Goal: Information Seeking & Learning: Learn about a topic

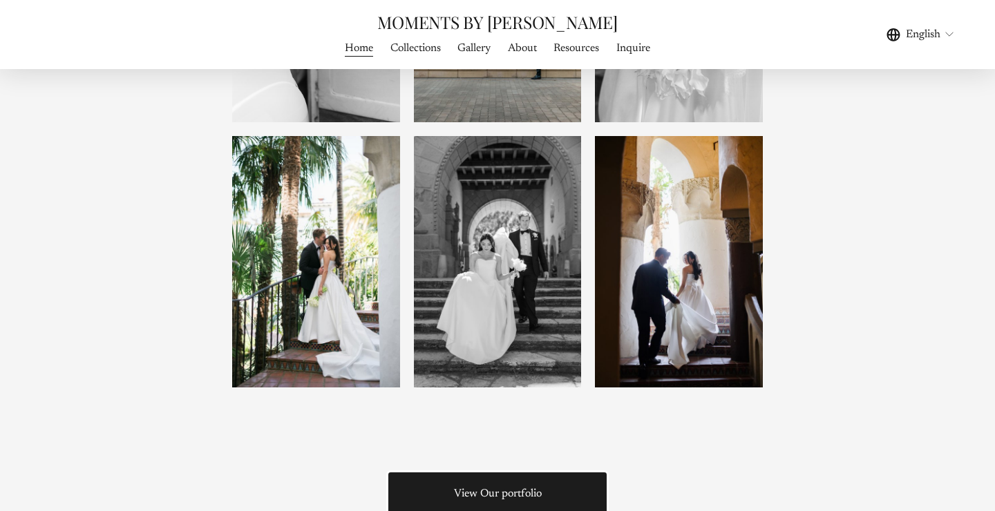
scroll to position [1439, 0]
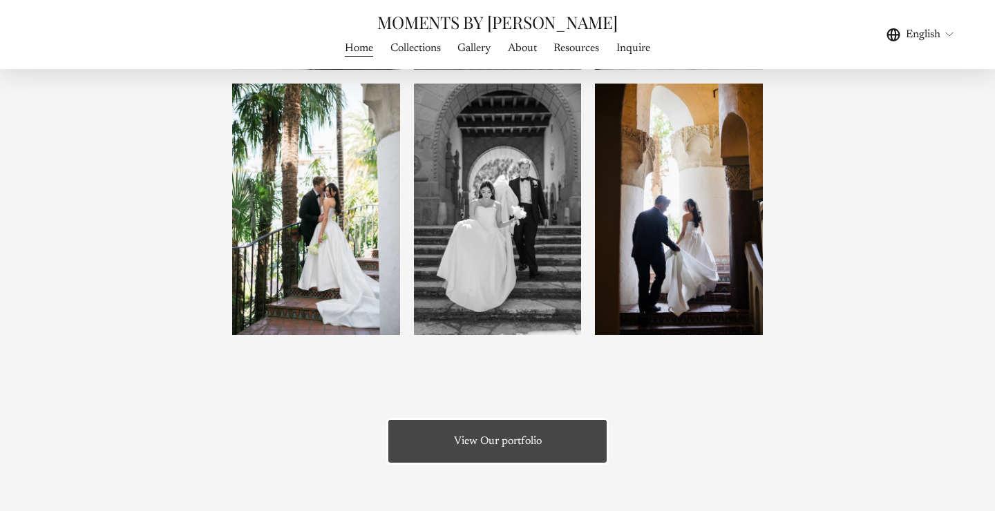
click at [494, 449] on link "View Our portfolio" at bounding box center [497, 441] width 223 height 47
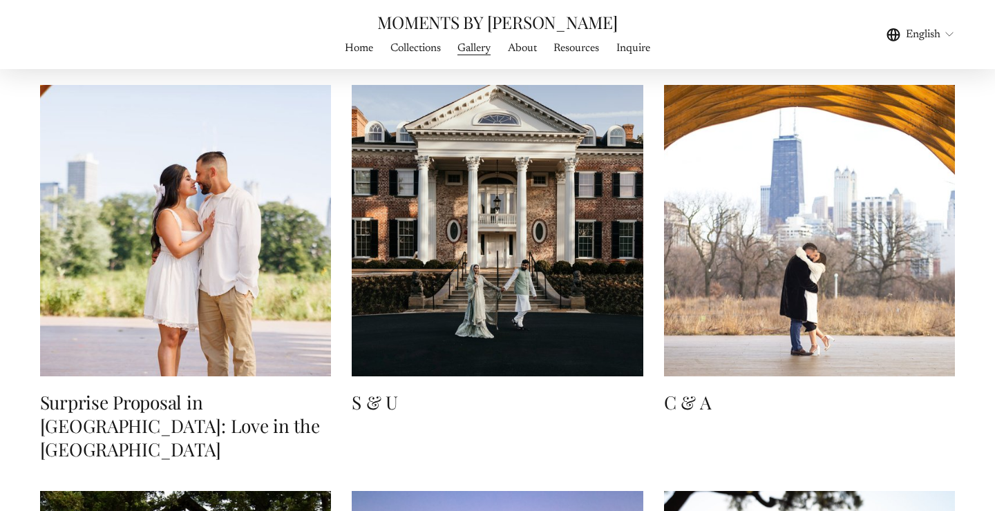
scroll to position [11722, 0]
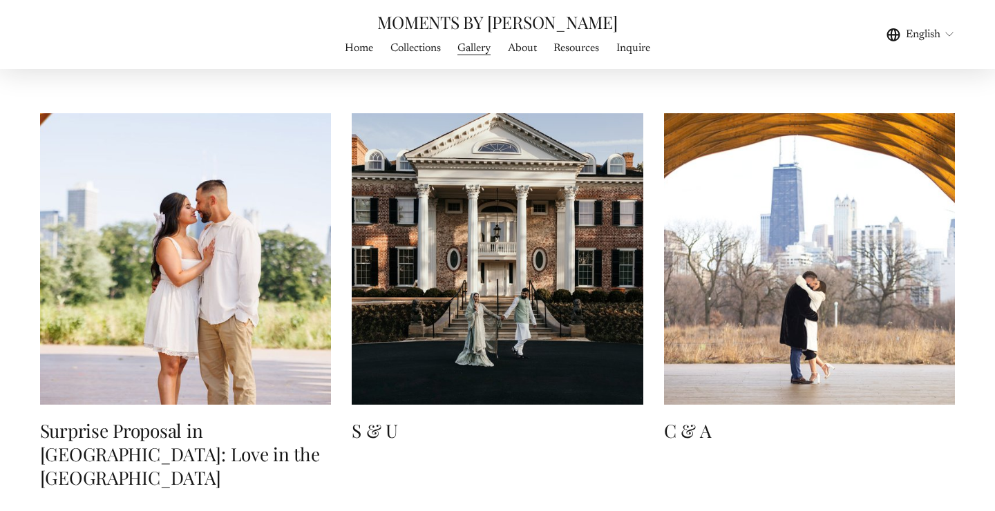
click at [57, 261] on img at bounding box center [185, 258] width 291 height 291
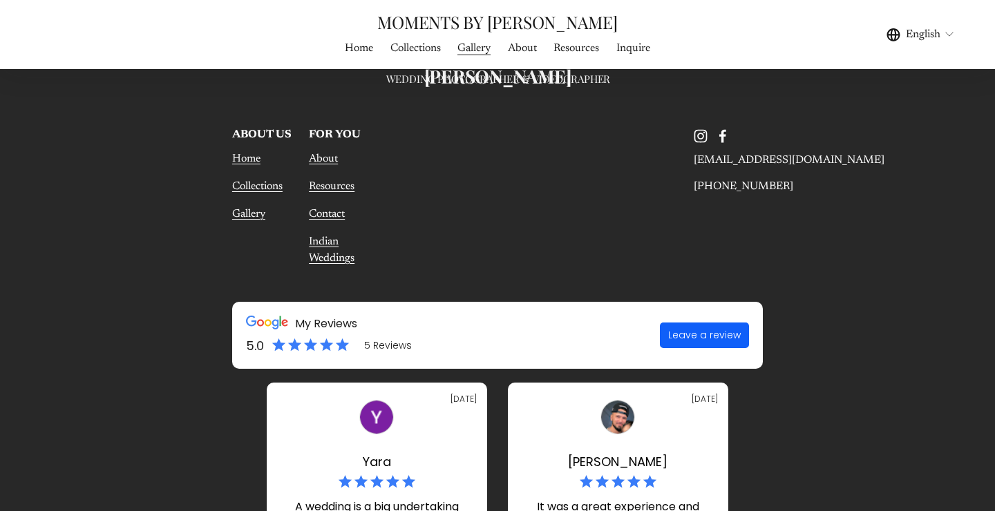
scroll to position [22017, 0]
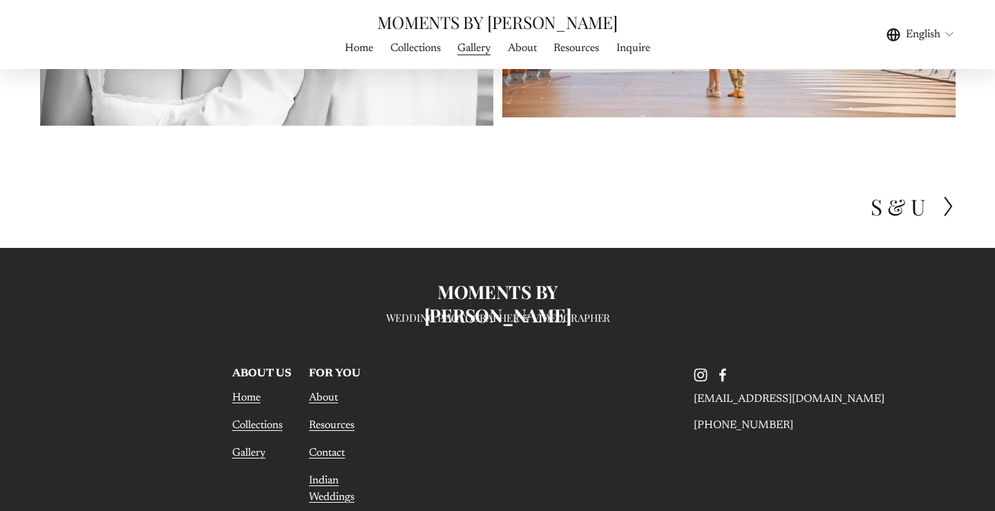
click at [950, 195] on icon at bounding box center [948, 206] width 12 height 22
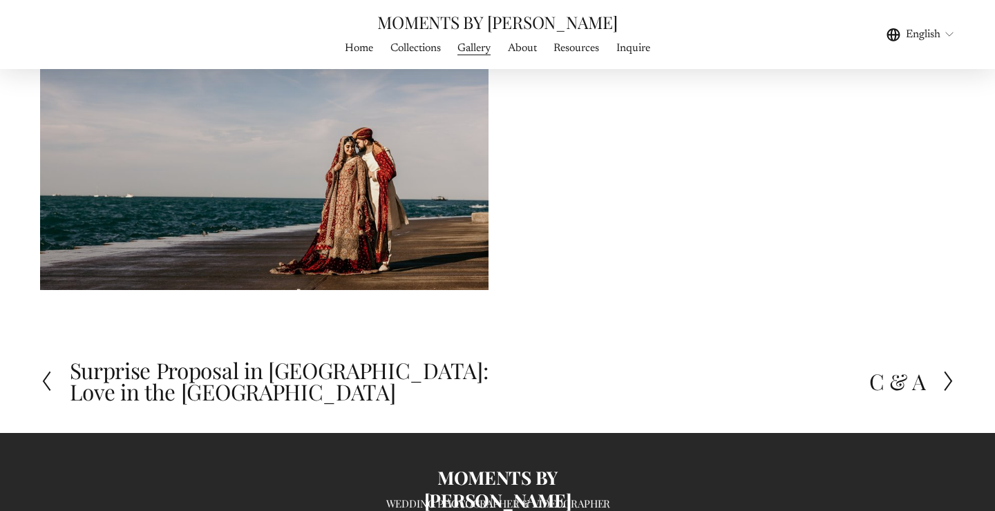
scroll to position [5423, 0]
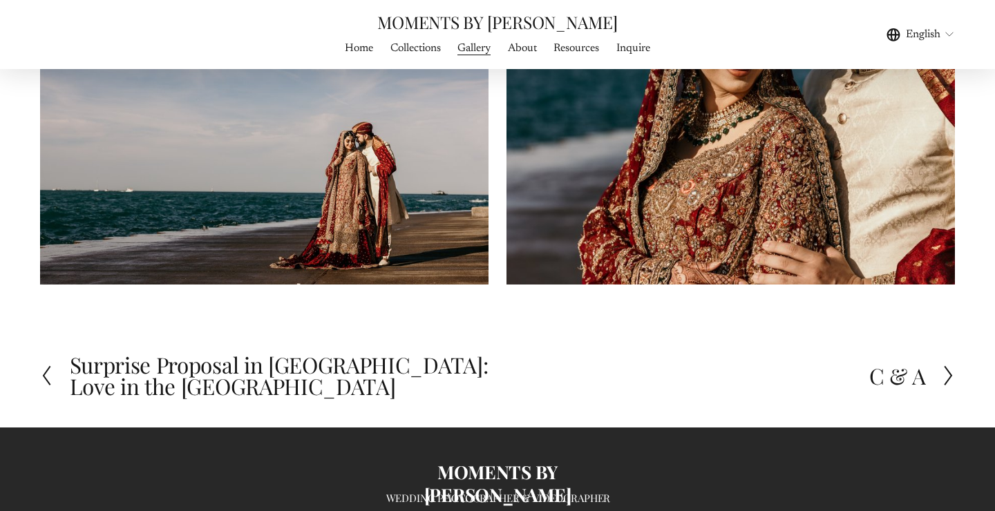
click at [229, 365] on h2 "Surprise Proposal in Chicago: Love in the Windy City" at bounding box center [284, 376] width 428 height 44
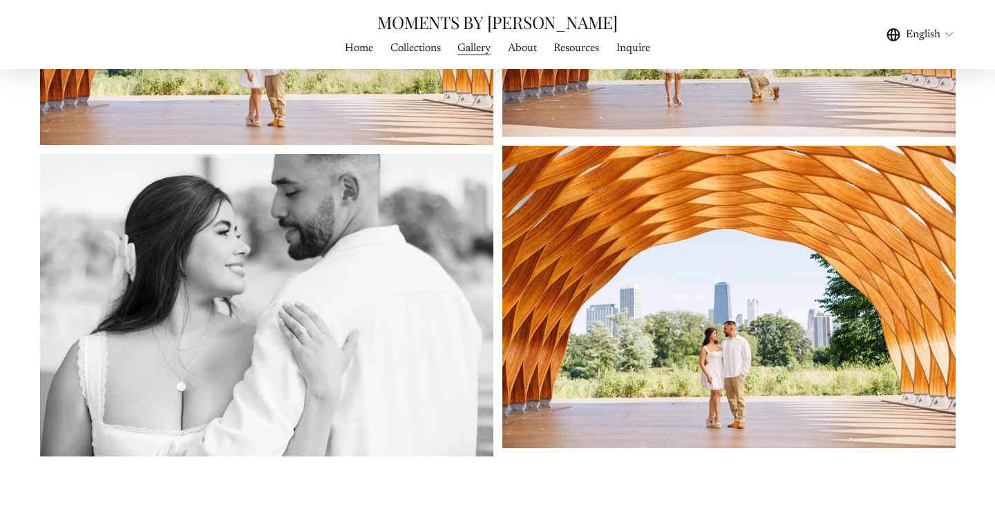
scroll to position [21679, 0]
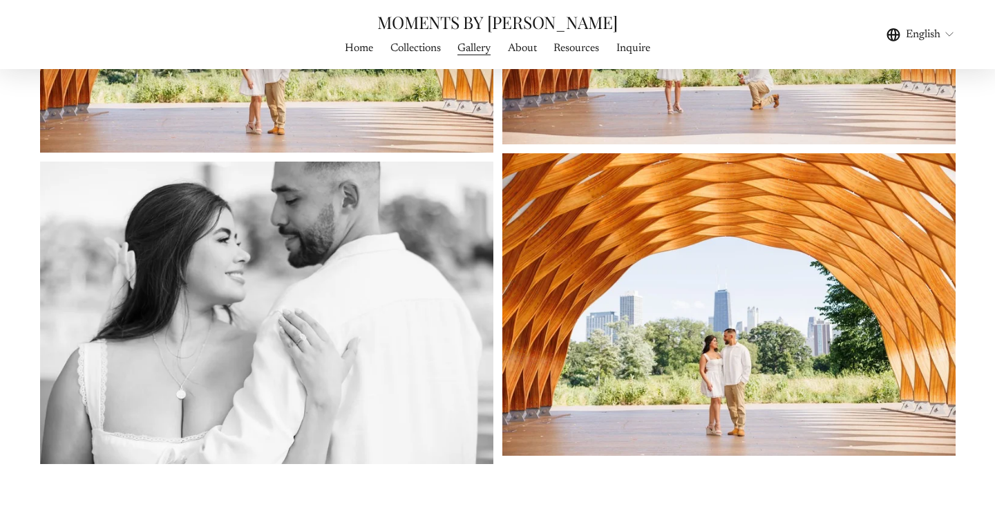
click at [406, 48] on link "Collections" at bounding box center [415, 48] width 50 height 19
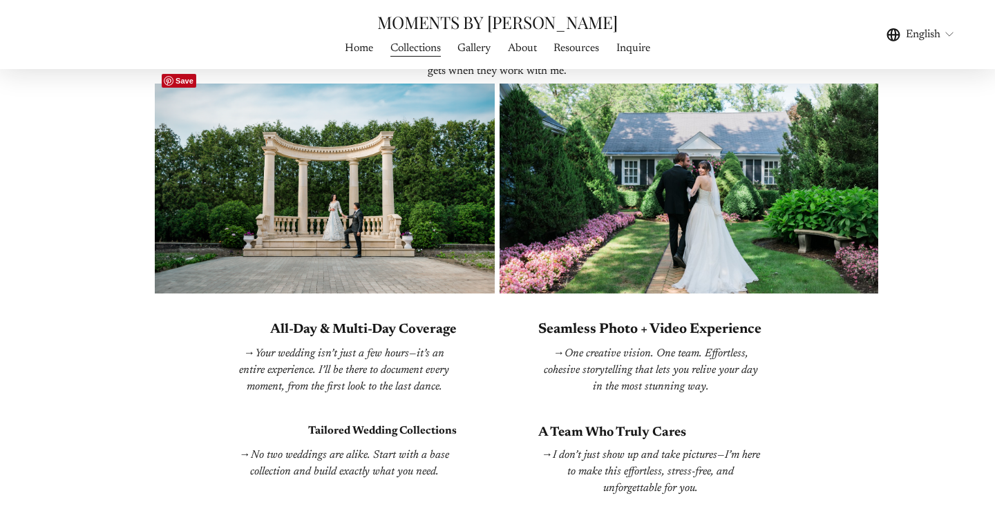
scroll to position [2187, 0]
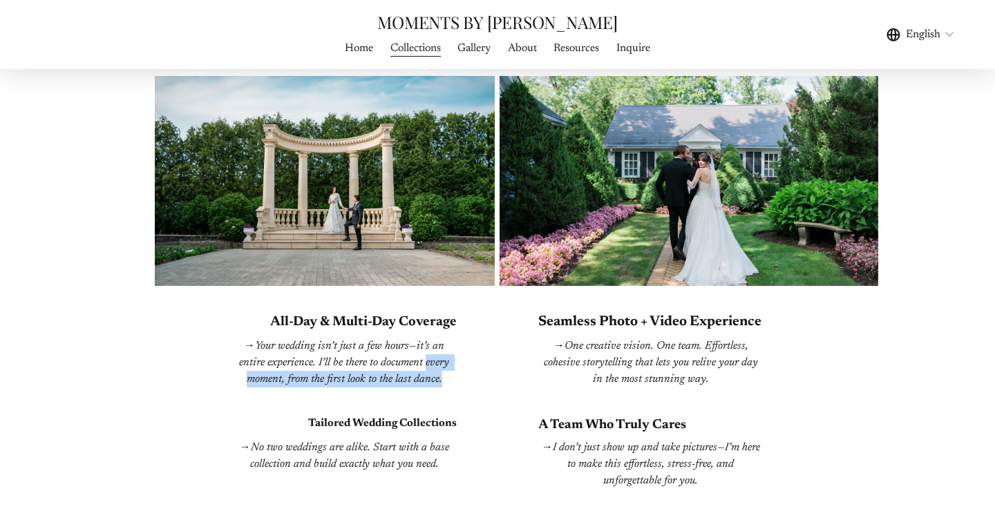
drag, startPoint x: 271, startPoint y: 307, endPoint x: 423, endPoint y: 358, distance: 161.2
click at [425, 358] on div "It’s about capturing the way your love feels . The laughter, the quiet glances,…" at bounding box center [497, 314] width 995 height 681
click at [423, 358] on em "Your wedding isn’t just a few hours—it’s an entire experience. I’ll be there to…" at bounding box center [345, 362] width 213 height 44
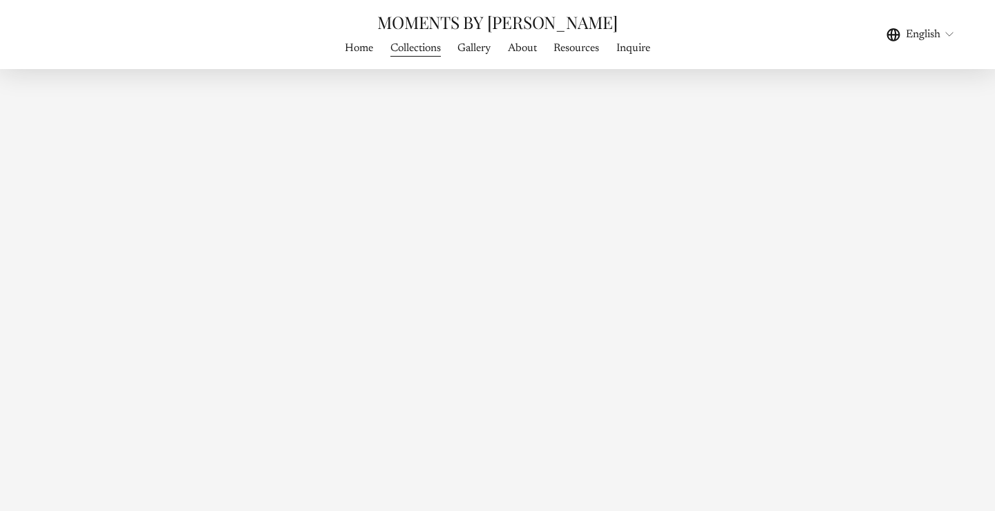
scroll to position [4879, 0]
click at [474, 49] on span "Gallery" at bounding box center [473, 48] width 33 height 17
click at [473, 49] on span "Gallery" at bounding box center [473, 48] width 33 height 17
click at [157, 88] on div "LET’S MAKE MEMORIES - inquire about your date now!" at bounding box center [497, 71] width 995 height 1567
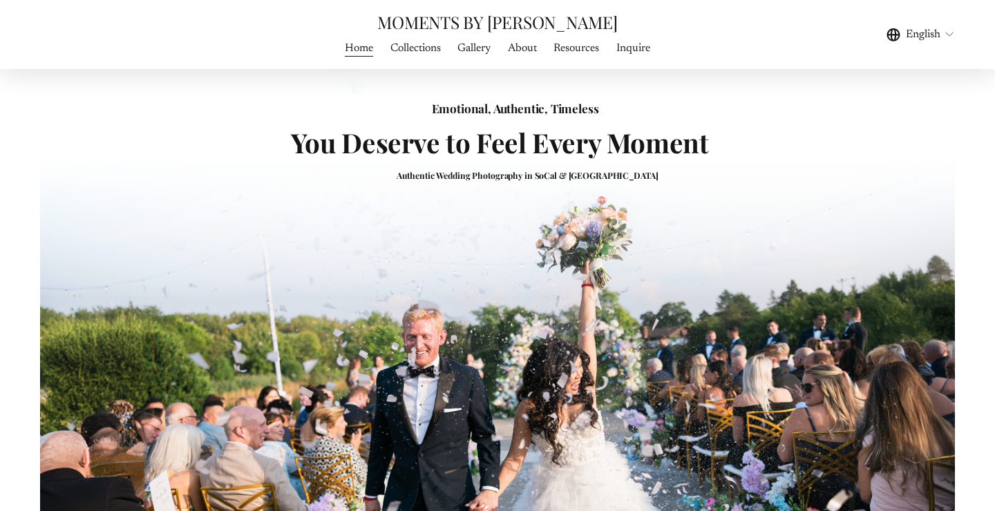
click at [411, 48] on link "Collections" at bounding box center [415, 48] width 50 height 19
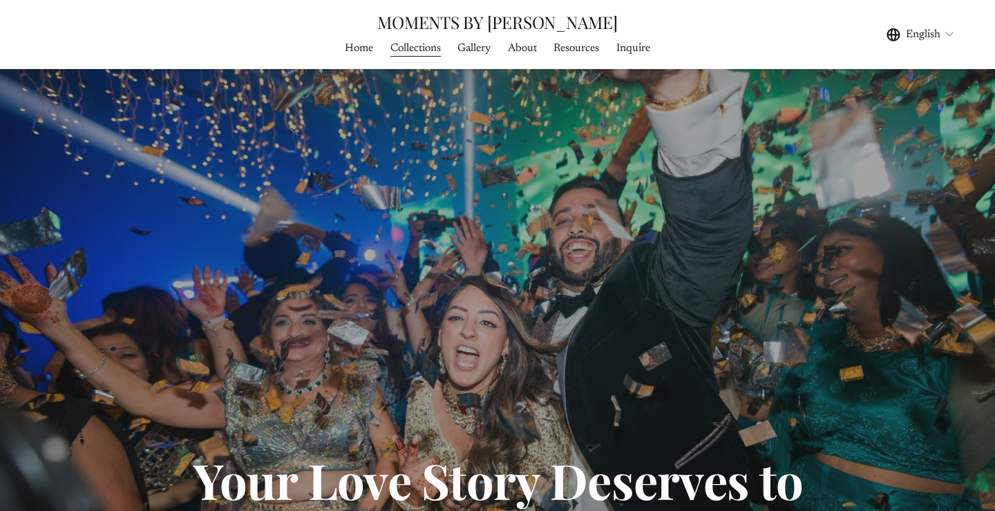
click at [469, 55] on span "Gallery" at bounding box center [473, 48] width 33 height 17
click at [0, 0] on span "WEDDING PHOTOGRAPHY" at bounding box center [0, 0] width 0 height 0
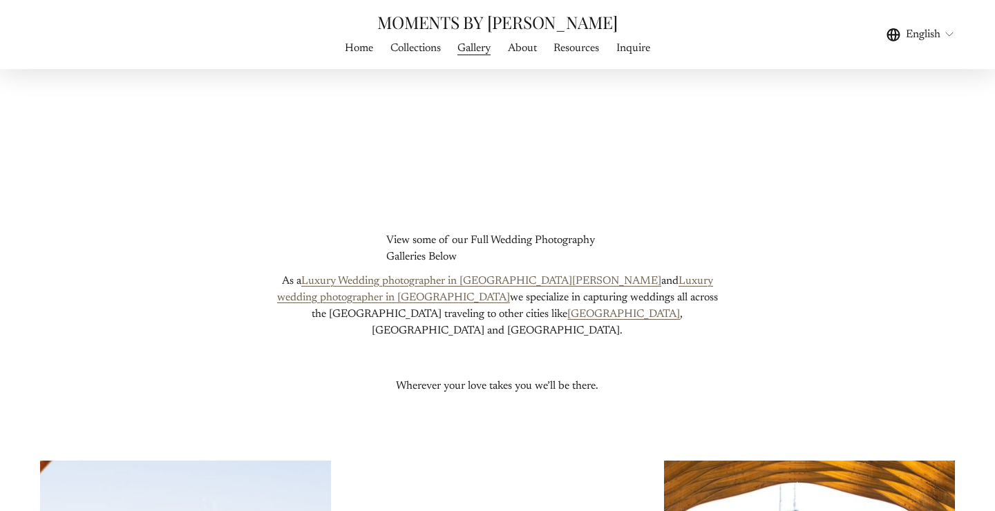
scroll to position [11322, 0]
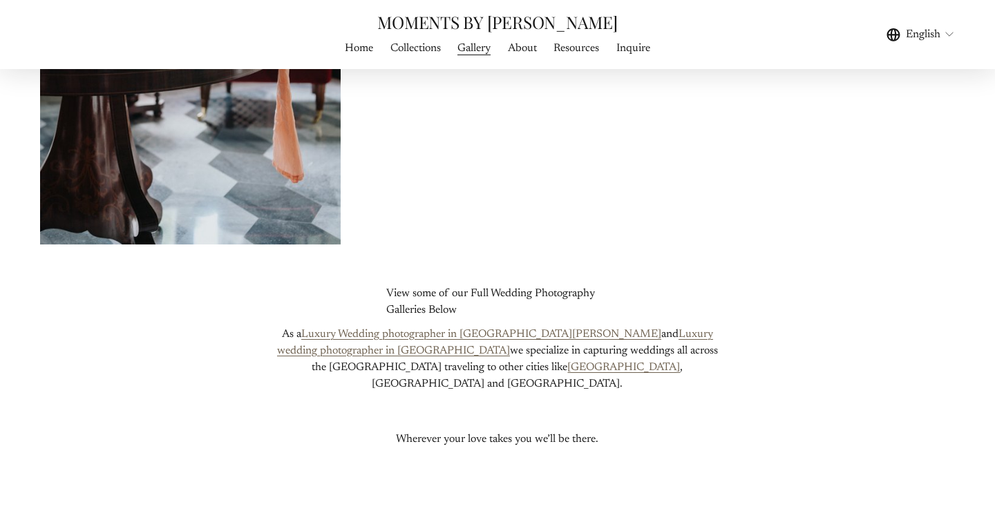
click at [600, 334] on link "Luxury wedding photographer in [GEOGRAPHIC_DATA]" at bounding box center [495, 343] width 436 height 28
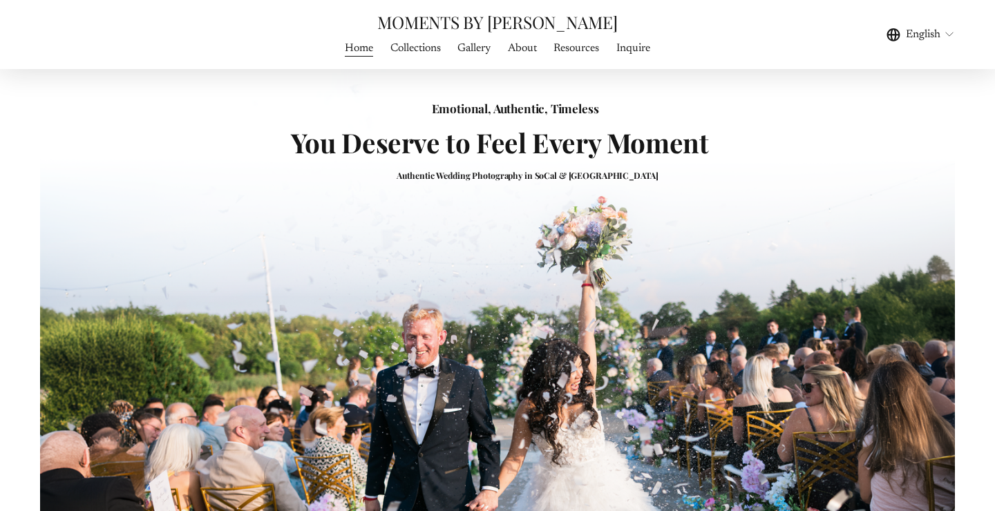
click at [413, 54] on link "Collections" at bounding box center [415, 48] width 50 height 19
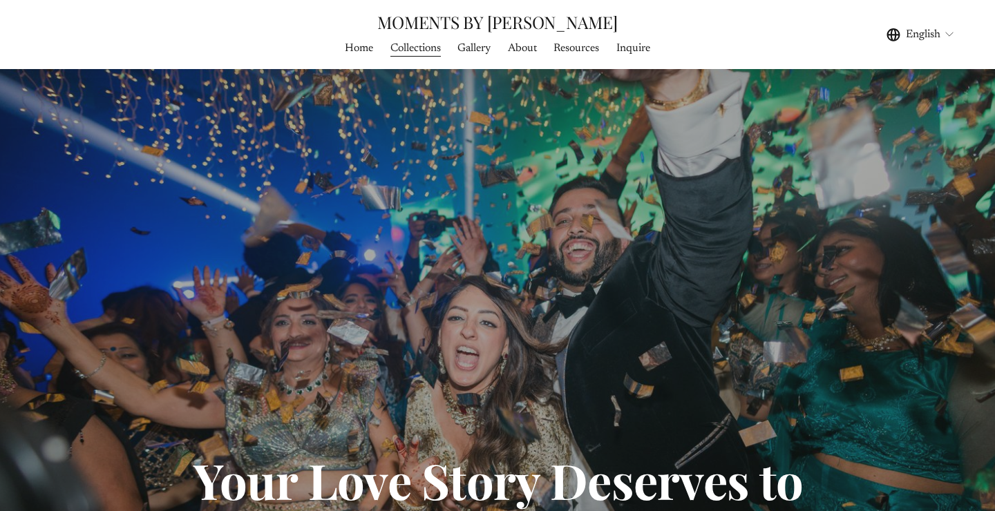
click at [524, 55] on link "About" at bounding box center [522, 48] width 29 height 19
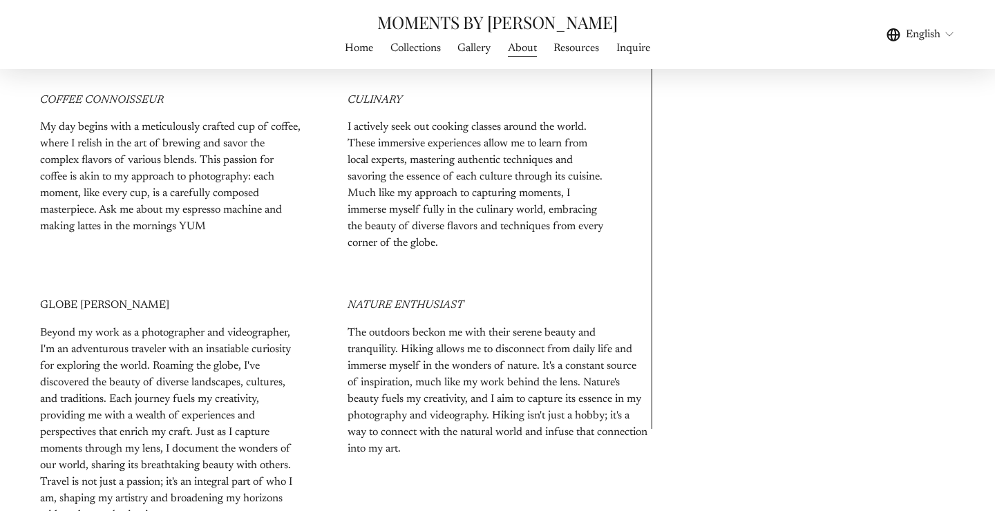
scroll to position [1425, 0]
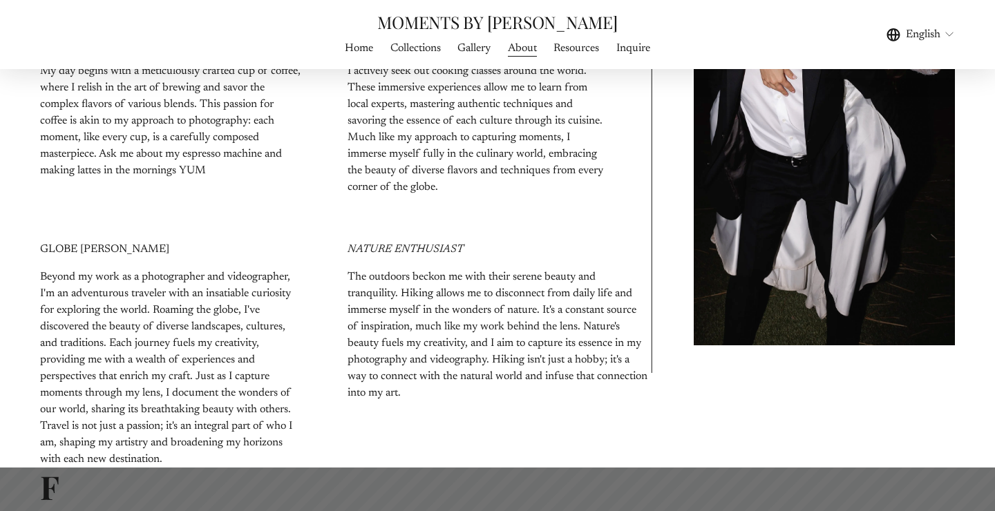
click at [571, 50] on link "Resources" at bounding box center [576, 48] width 46 height 19
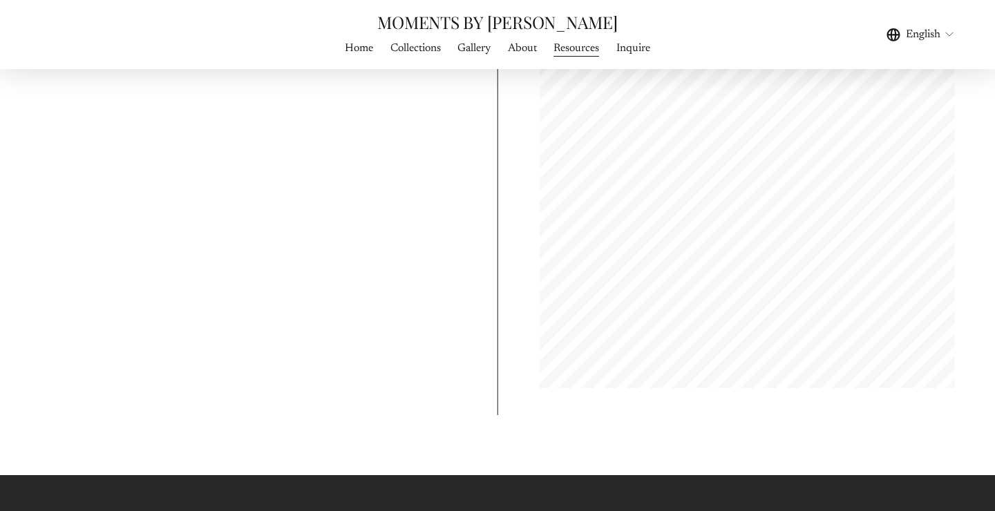
scroll to position [5037, 0]
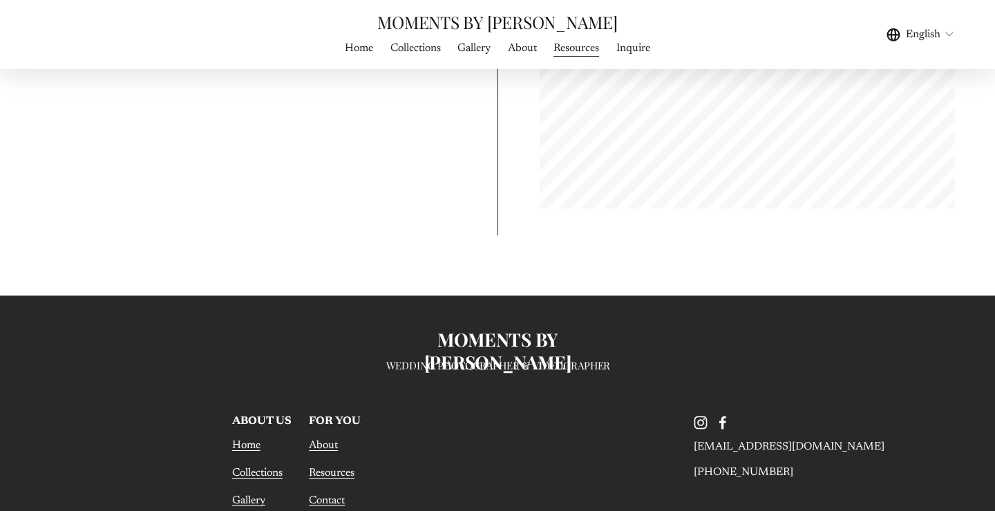
click at [523, 50] on link "About" at bounding box center [522, 48] width 29 height 19
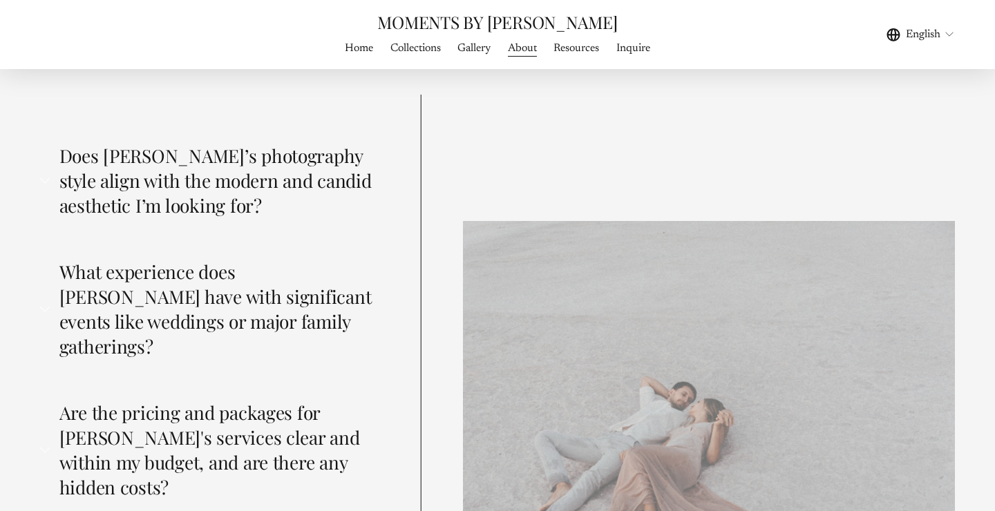
scroll to position [3167, 0]
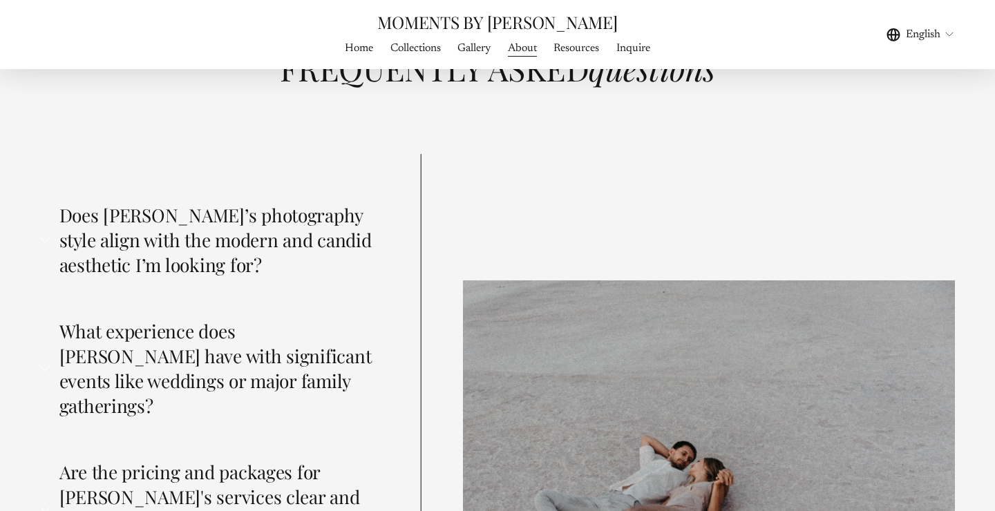
click at [584, 46] on link "Resources" at bounding box center [576, 48] width 46 height 19
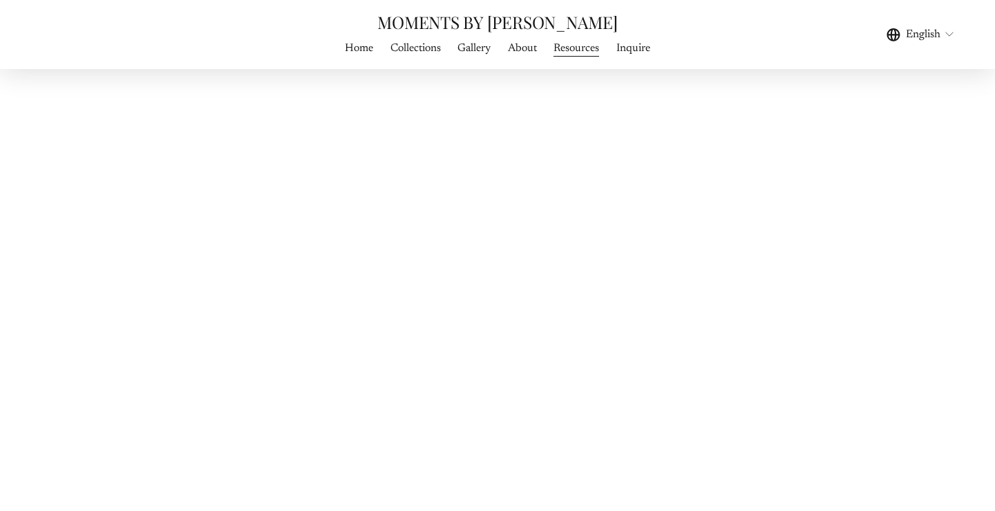
scroll to position [1308, 0]
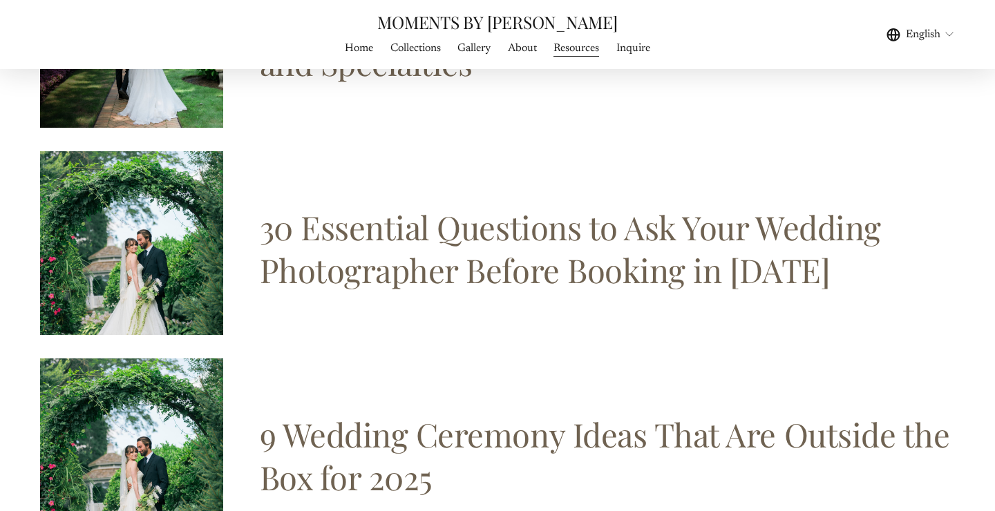
click at [321, 240] on link "30 Essential Questions to Ask Your Wedding Photographer Before Booking in [DATE]" at bounding box center [570, 248] width 621 height 86
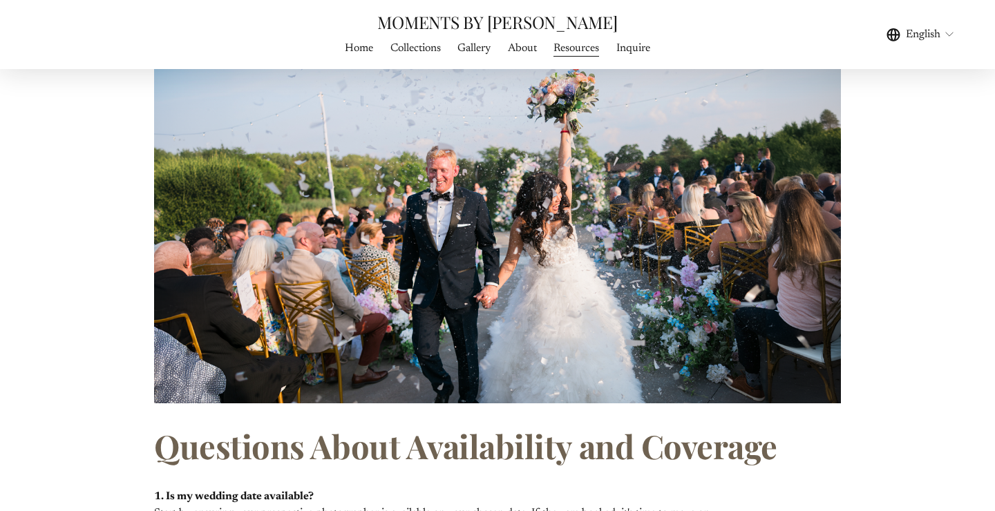
scroll to position [780, 0]
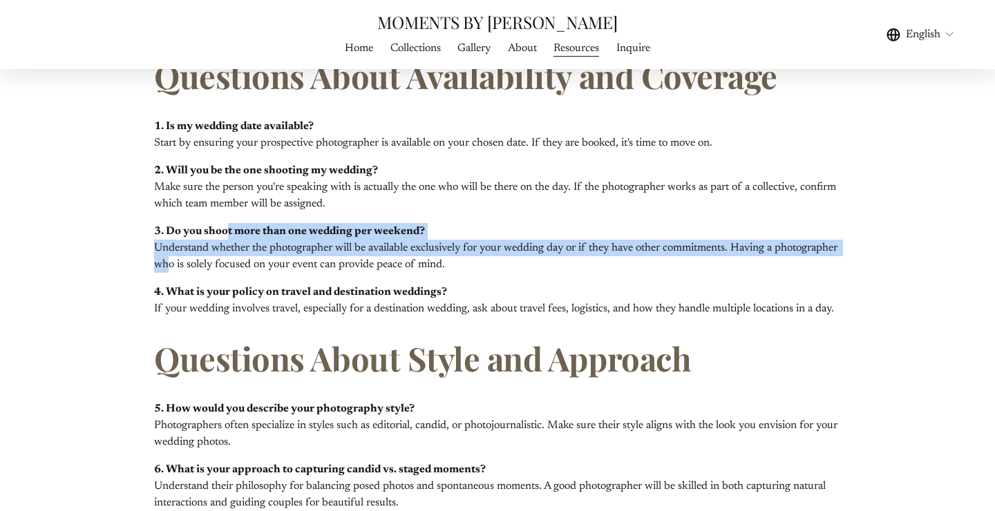
drag, startPoint x: 226, startPoint y: 232, endPoint x: 233, endPoint y: 268, distance: 36.7
click at [234, 269] on p "3. Do you shoot more than one wedding per weekend? Understand whether the photo…" at bounding box center [497, 248] width 686 height 50
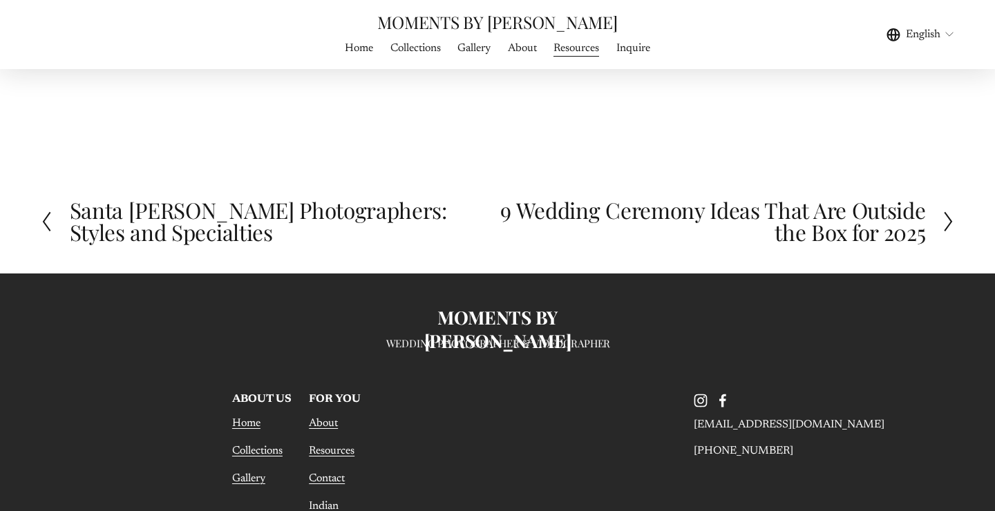
scroll to position [5535, 0]
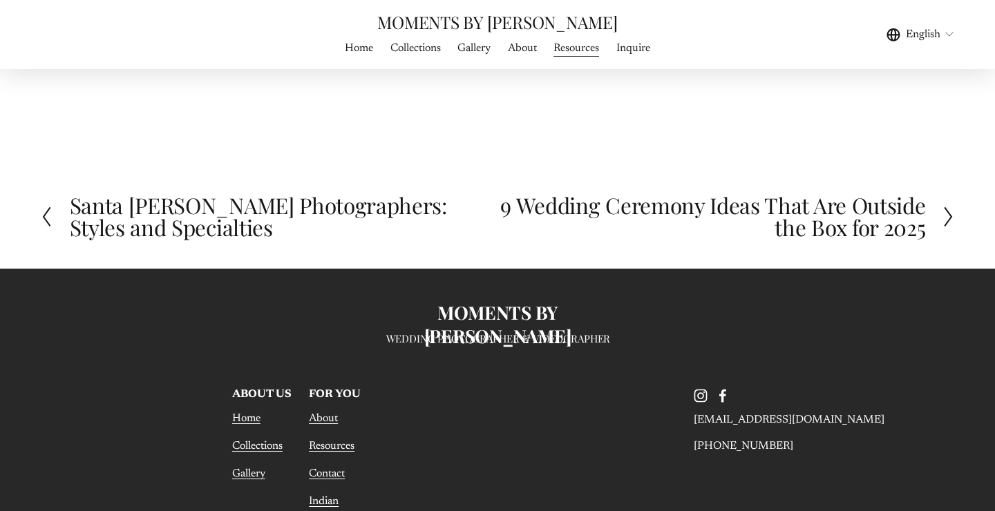
click at [627, 41] on link "Inquire" at bounding box center [633, 48] width 34 height 19
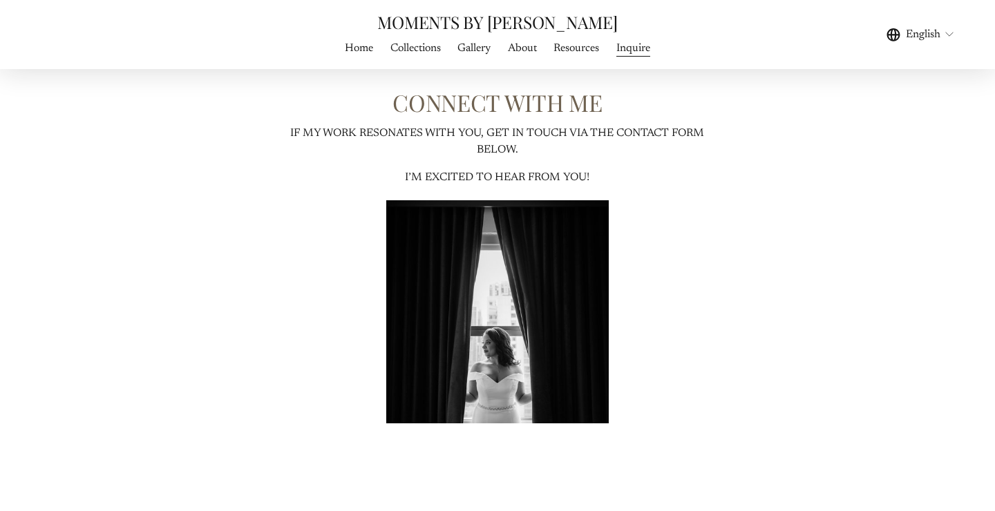
click at [528, 52] on link "About" at bounding box center [522, 48] width 29 height 19
